Goal: Information Seeking & Learning: Learn about a topic

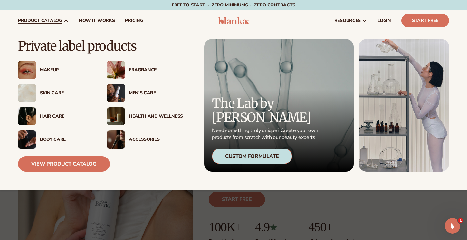
click at [244, 158] on div "Custom Formulate" at bounding box center [252, 155] width 80 height 15
